Goal: Information Seeking & Learning: Stay updated

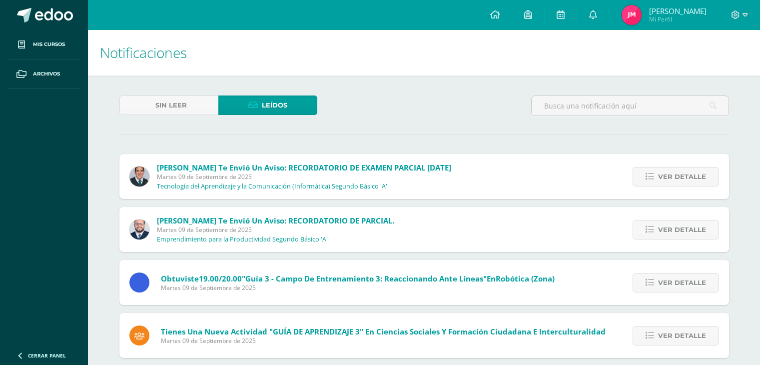
scroll to position [2205, 0]
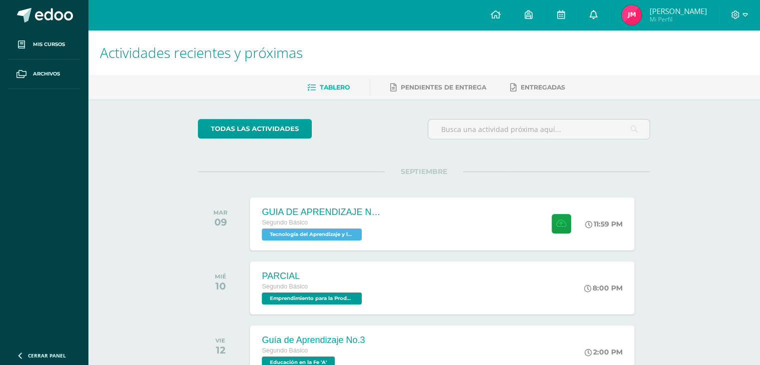
click at [597, 2] on link at bounding box center [593, 15] width 32 height 30
click at [367, 5] on div "Configuración Cerrar sesión José Carlos Isaac Mi Perfil Mis accesos directos Ap…" at bounding box center [424, 15] width 672 height 30
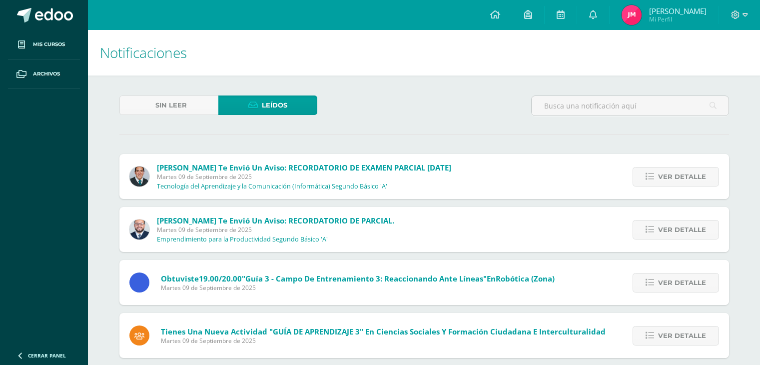
scroll to position [2205, 0]
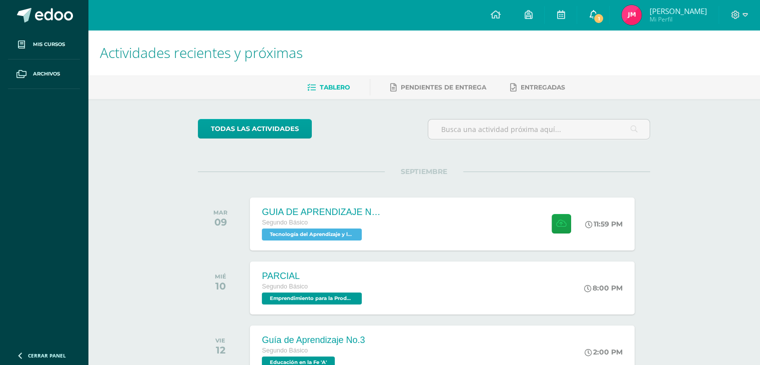
click at [585, 24] on link "1" at bounding box center [593, 15] width 32 height 30
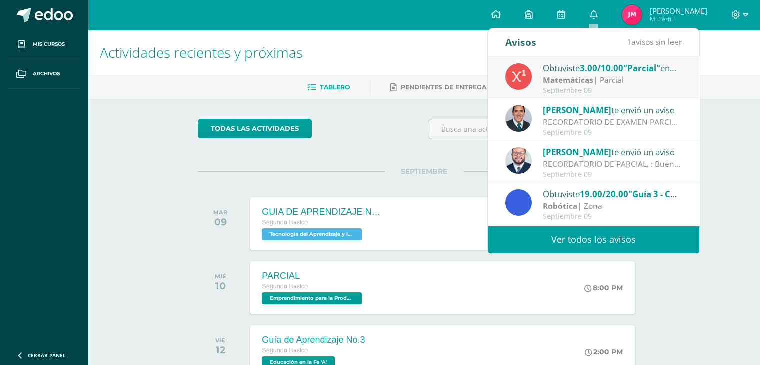
click at [540, 231] on link "Ver todos los avisos" at bounding box center [593, 239] width 211 height 27
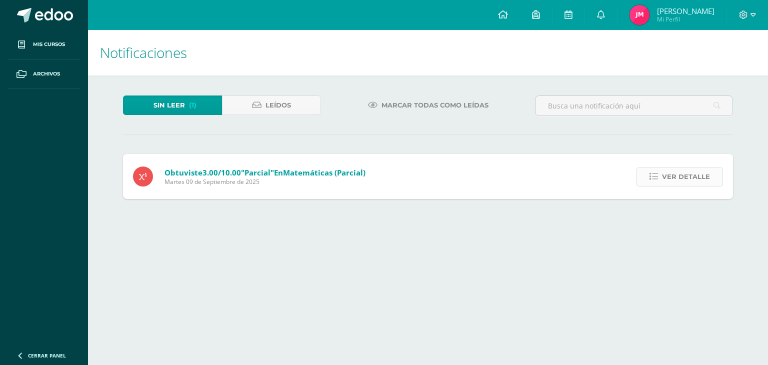
click at [651, 178] on icon at bounding box center [653, 176] width 8 height 8
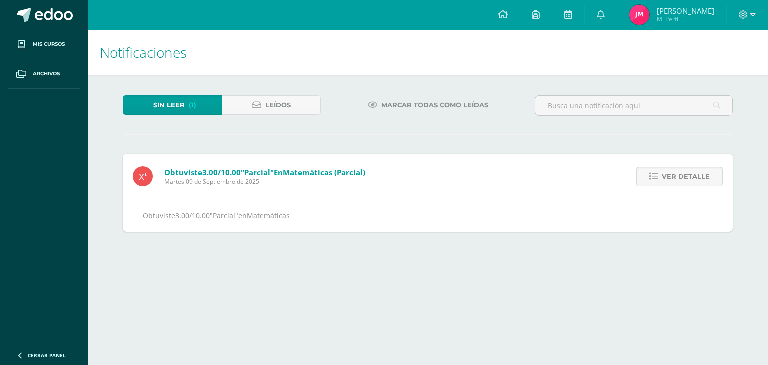
click at [651, 178] on icon at bounding box center [653, 176] width 8 height 8
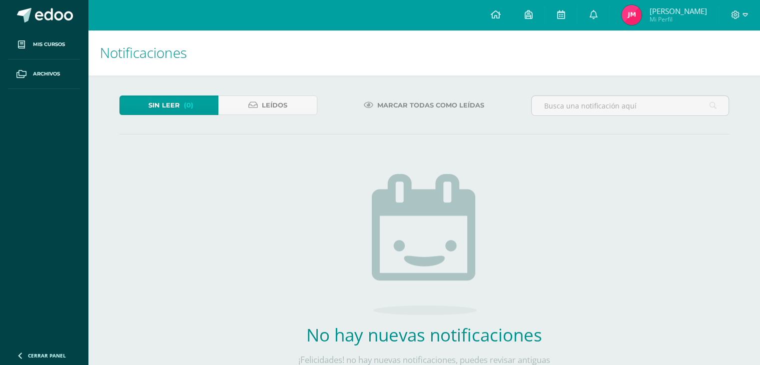
click at [229, 234] on div "Sin leer (0) Leídos Marcar todas como leídas No hay nuevas notificaciones ¡Feli…" at bounding box center [424, 251] width 650 height 353
